Goal: Use online tool/utility: Utilize a website feature to perform a specific function

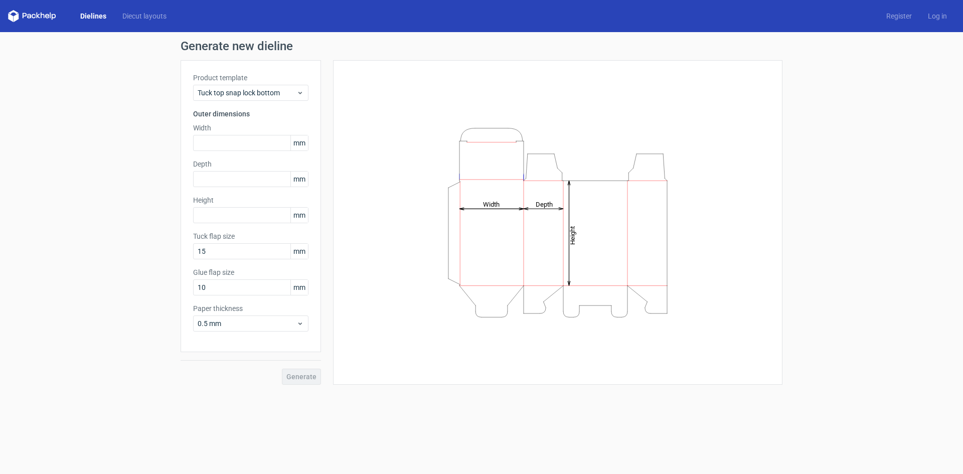
click at [297, 141] on span "mm" at bounding box center [299, 142] width 18 height 15
click at [304, 143] on span "mm" at bounding box center [299, 142] width 18 height 15
click at [305, 143] on span "mm" at bounding box center [299, 142] width 18 height 15
drag, startPoint x: 305, startPoint y: 143, endPoint x: 292, endPoint y: 143, distance: 12.0
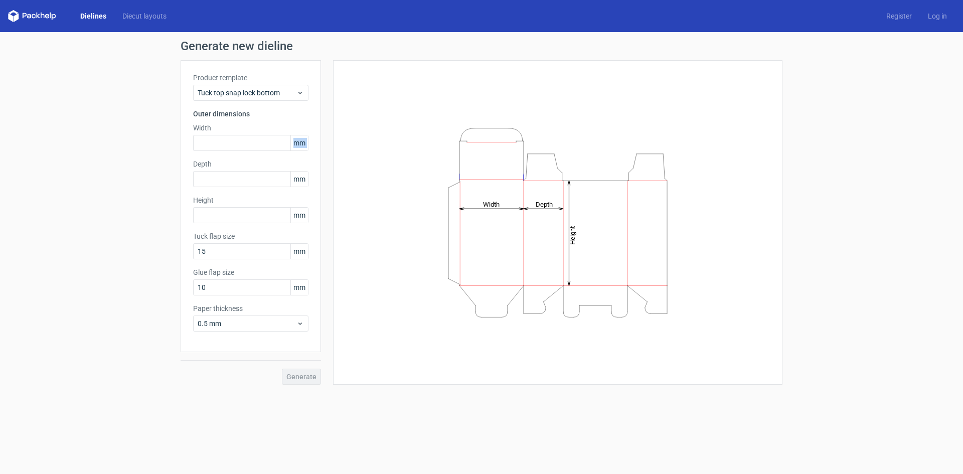
click at [292, 143] on span "mm" at bounding box center [299, 142] width 18 height 15
click at [186, 458] on form "Generate new dieline Product template Tuck top snap lock bottom Outer dimension…" at bounding box center [481, 253] width 963 height 442
click at [296, 99] on div "Tuck top snap lock bottom" at bounding box center [250, 93] width 115 height 16
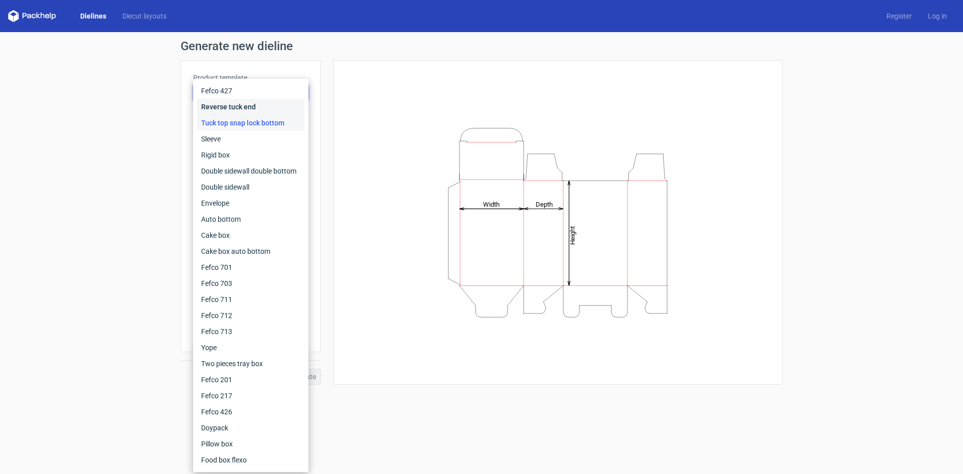
click at [296, 99] on div "Reverse tuck end" at bounding box center [250, 107] width 107 height 16
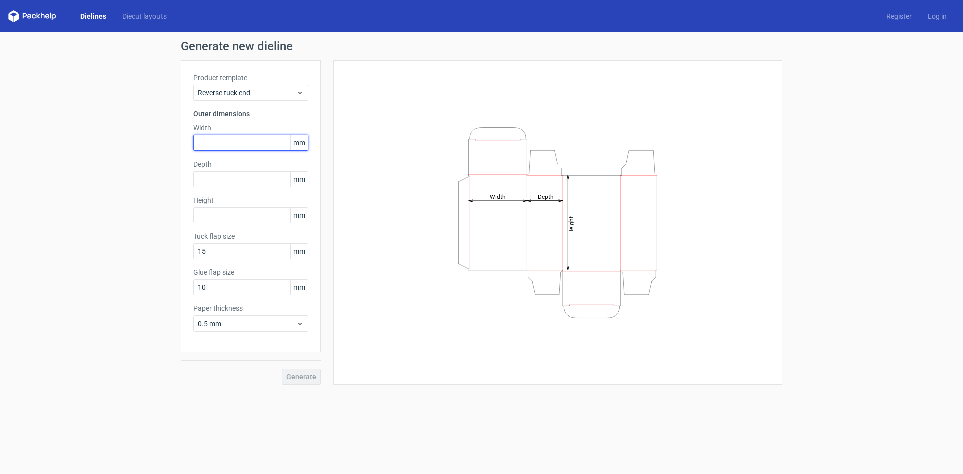
click at [265, 141] on input "text" at bounding box center [250, 143] width 115 height 16
click at [294, 144] on span "mm" at bounding box center [299, 142] width 18 height 15
click at [304, 143] on span "mm" at bounding box center [299, 142] width 18 height 15
drag, startPoint x: 304, startPoint y: 143, endPoint x: 261, endPoint y: 143, distance: 42.6
click at [262, 143] on div "mm" at bounding box center [250, 143] width 115 height 16
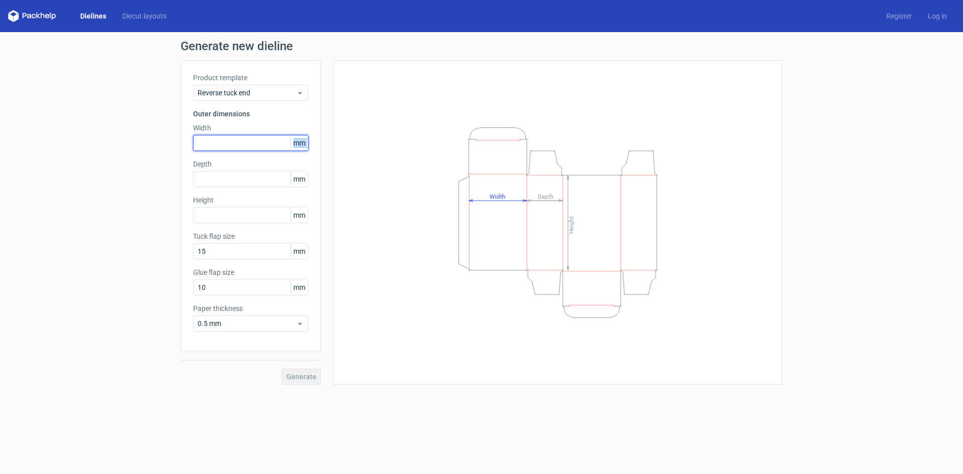
click at [257, 144] on input "text" at bounding box center [250, 143] width 115 height 16
paste input "20955"
click at [209, 144] on input "20955" at bounding box center [250, 143] width 115 height 16
type input "2"
type input "209"
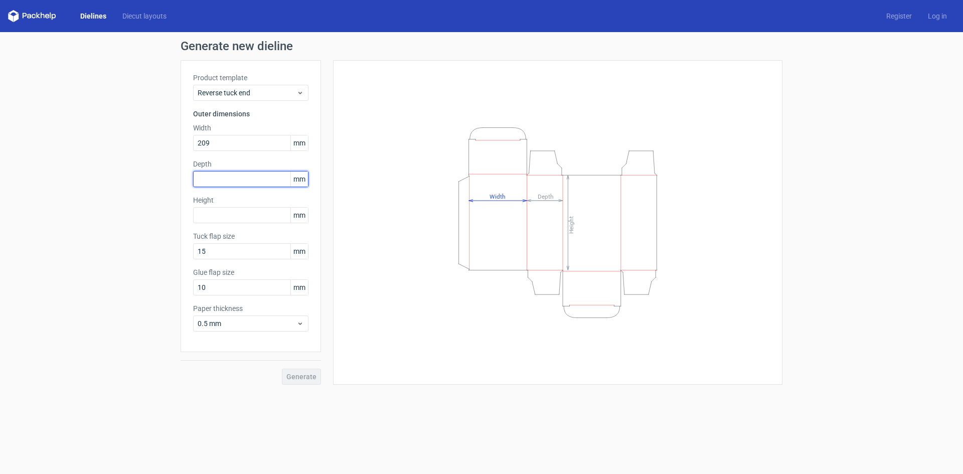
click at [238, 178] on input "text" at bounding box center [250, 179] width 115 height 16
type input "133"
click at [226, 136] on input "209" at bounding box center [250, 143] width 115 height 16
type input "20"
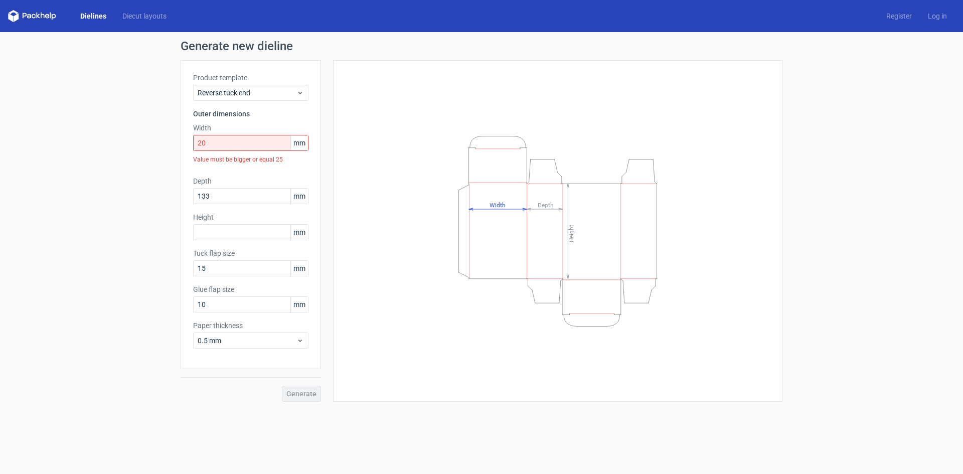
click at [89, 18] on link "Dielines" at bounding box center [93, 16] width 42 height 10
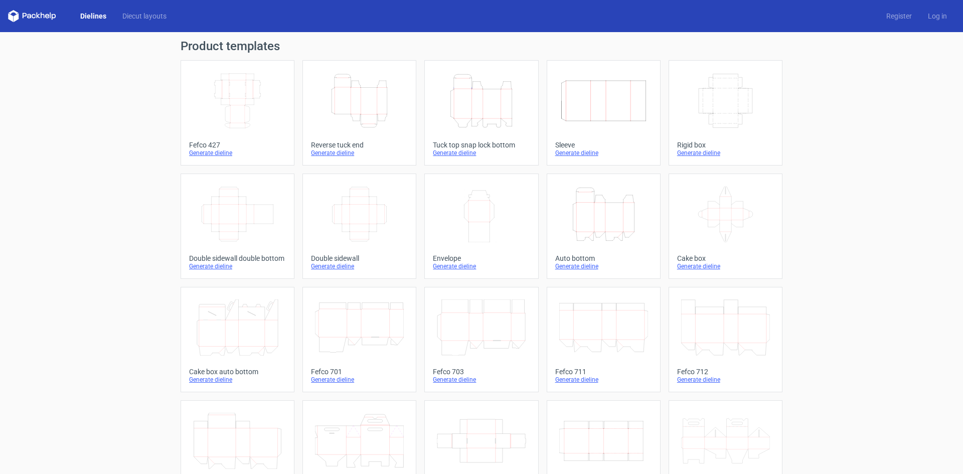
click at [498, 105] on icon "Height Depth Width" at bounding box center [481, 101] width 89 height 56
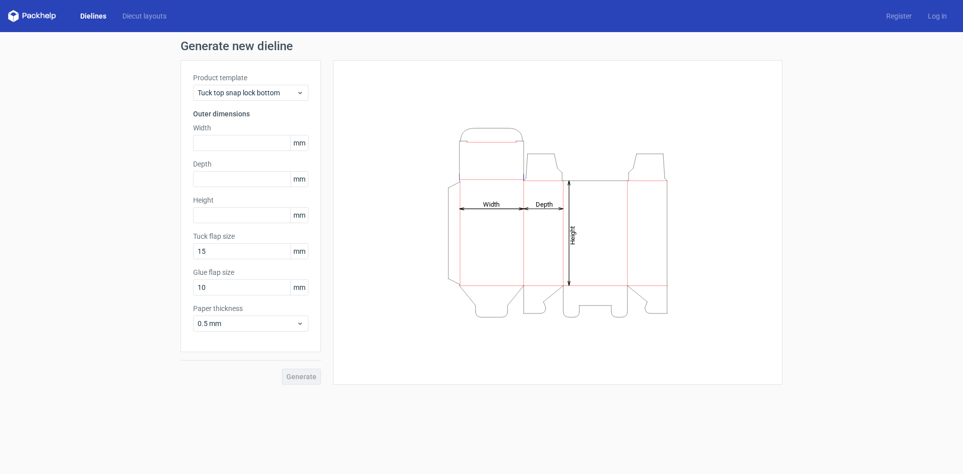
click at [295, 102] on div "Product template Tuck top snap lock bottom Outer dimensions Width mm Depth mm H…" at bounding box center [251, 206] width 140 height 292
click at [293, 100] on div "Tuck top snap lock bottom" at bounding box center [250, 93] width 115 height 16
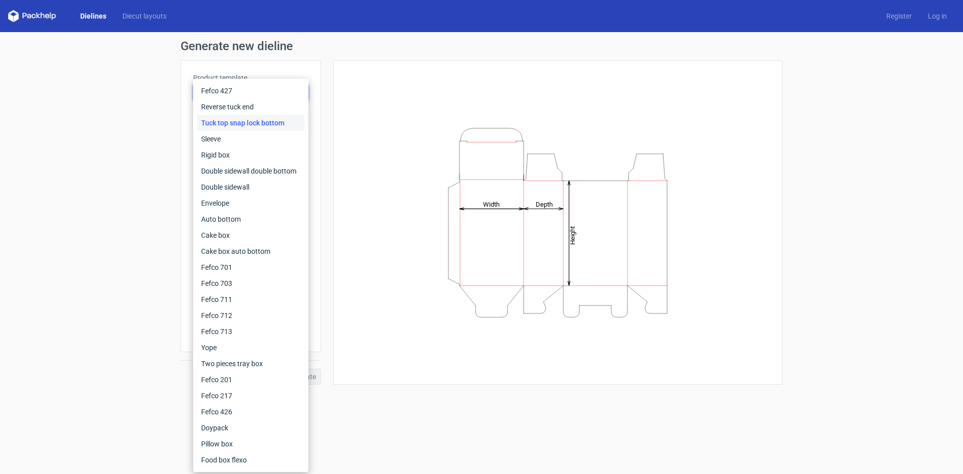
click at [1, 119] on div "Generate new dieline Product template Tuck top snap lock bottom Outer dimension…" at bounding box center [481, 212] width 963 height 361
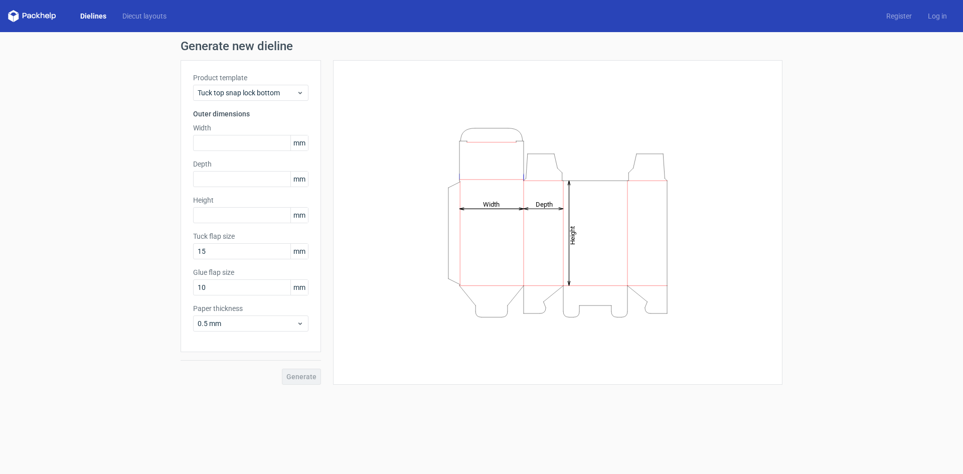
click at [97, 141] on div "Generate new dieline Product template Tuck top snap lock bottom Outer dimension…" at bounding box center [481, 212] width 963 height 361
click at [298, 150] on span "mm" at bounding box center [299, 142] width 18 height 15
click at [296, 142] on span "mm" at bounding box center [299, 142] width 18 height 15
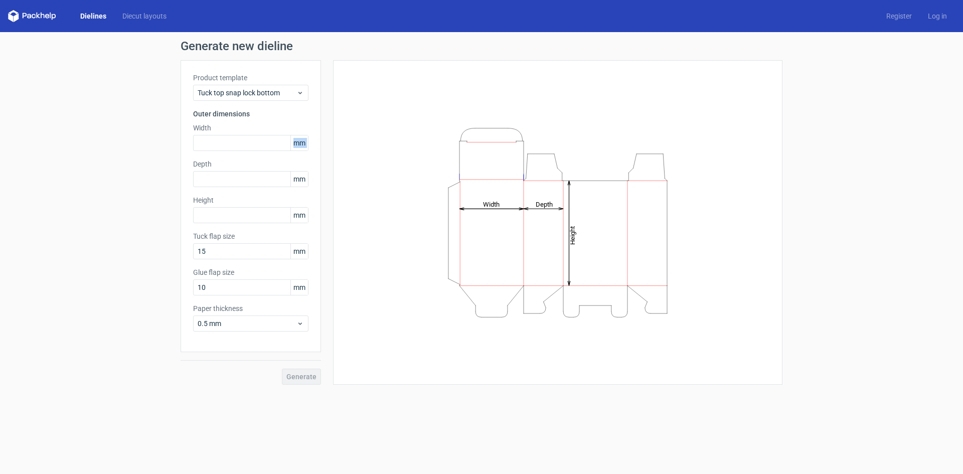
click at [296, 142] on span "mm" at bounding box center [299, 142] width 18 height 15
click at [220, 156] on div "Product template Tuck top snap lock bottom Outer dimensions Width mm Depth mm H…" at bounding box center [251, 206] width 140 height 292
click at [217, 151] on div "Product template Tuck top snap lock bottom Outer dimensions Width mm Depth mm H…" at bounding box center [251, 206] width 140 height 292
click at [215, 149] on input "text" at bounding box center [250, 143] width 115 height 16
type input "2"
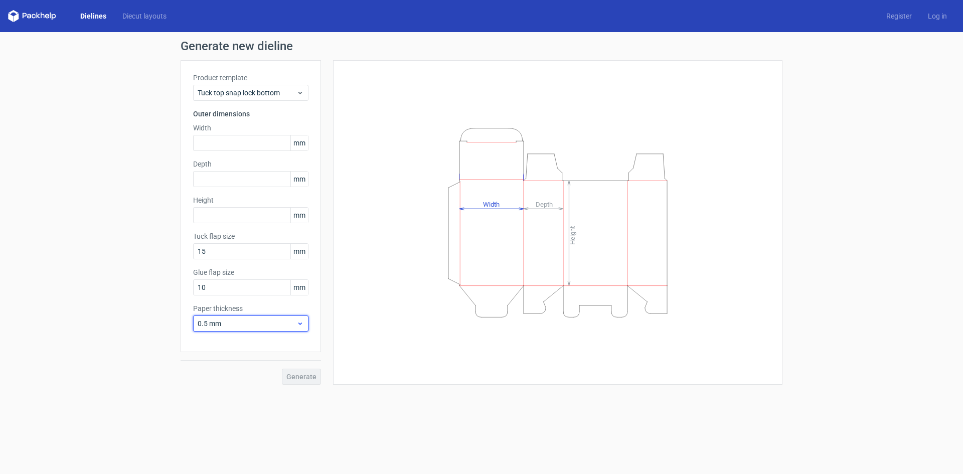
click at [297, 324] on icon at bounding box center [300, 324] width 8 height 8
click at [254, 326] on span "0.5 mm" at bounding box center [247, 324] width 99 height 10
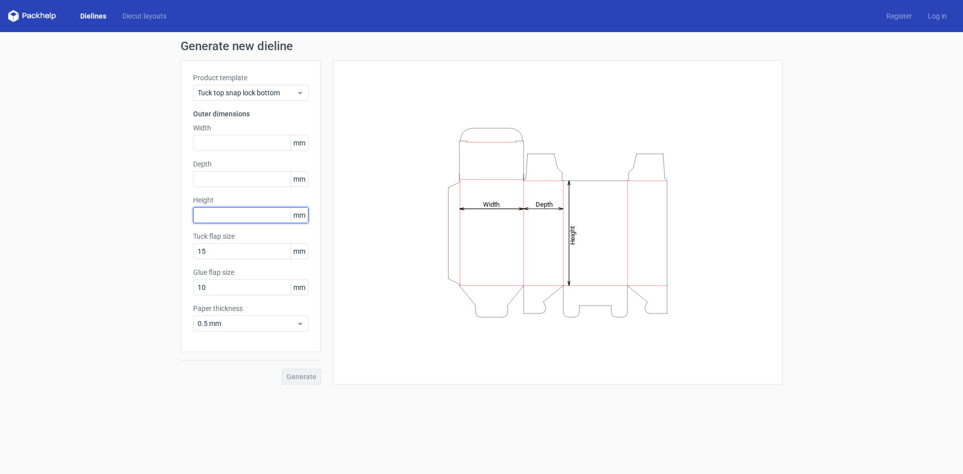
click at [230, 218] on input "text" at bounding box center [250, 215] width 115 height 16
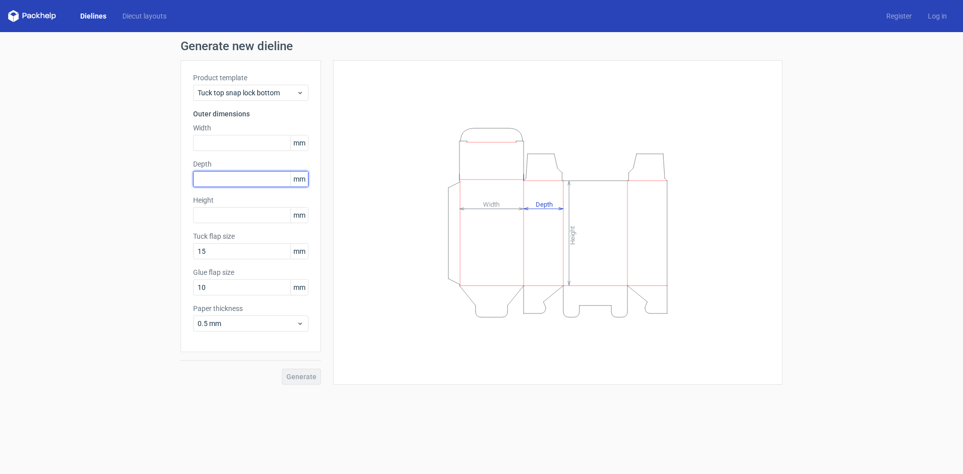
click at [218, 173] on input "text" at bounding box center [250, 179] width 115 height 16
